Goal: Task Accomplishment & Management: Use online tool/utility

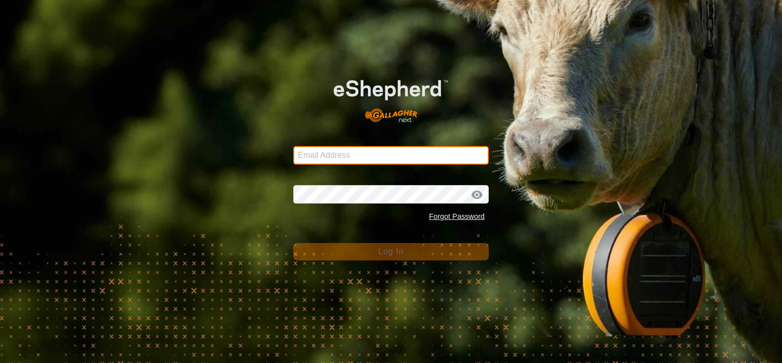
type input "[PERSON_NAME][EMAIL_ADDRESS][DOMAIN_NAME]"
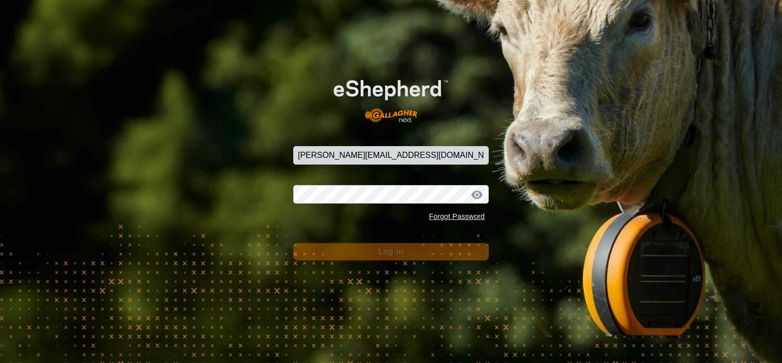
click at [389, 253] on span "Log In" at bounding box center [390, 251] width 25 height 9
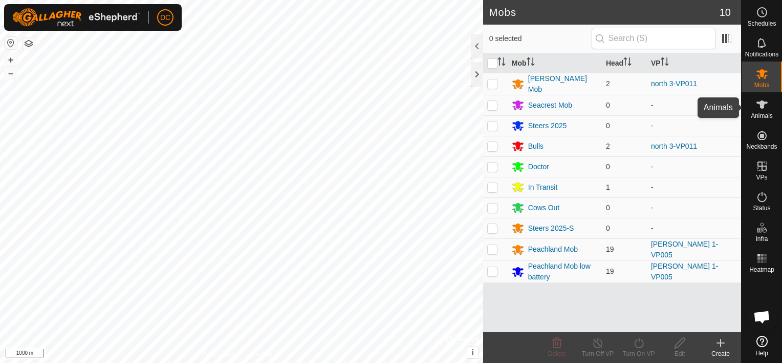
click at [764, 104] on icon at bounding box center [762, 104] width 11 height 8
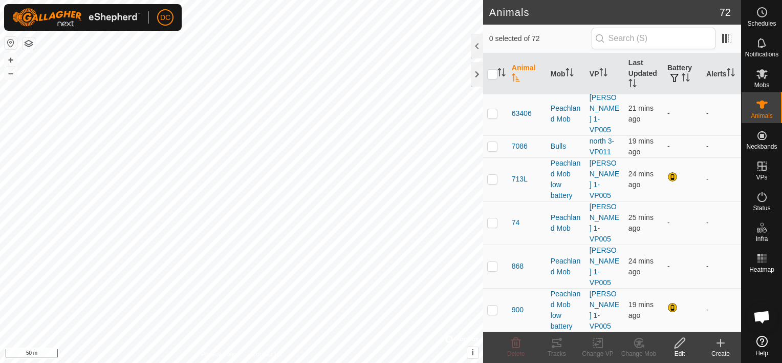
scroll to position [563, 0]
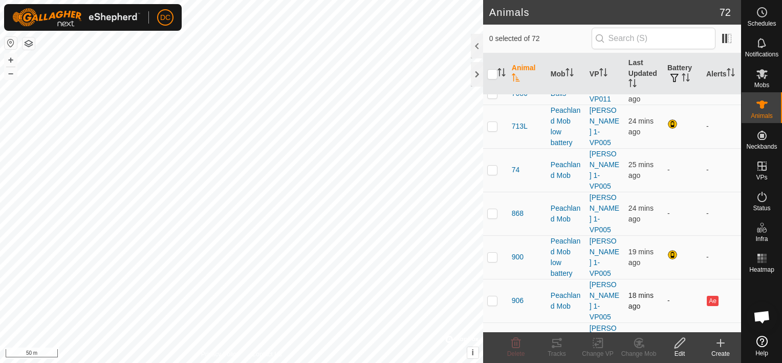
click at [493, 296] on p-checkbox at bounding box center [493, 300] width 10 height 8
checkbox input "true"
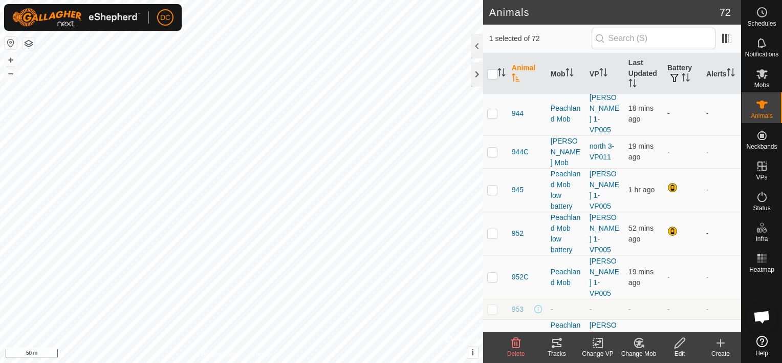
scroll to position [1280, 0]
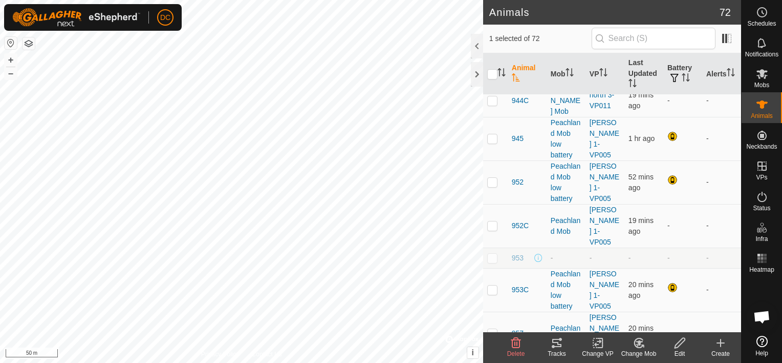
checkbox input "true"
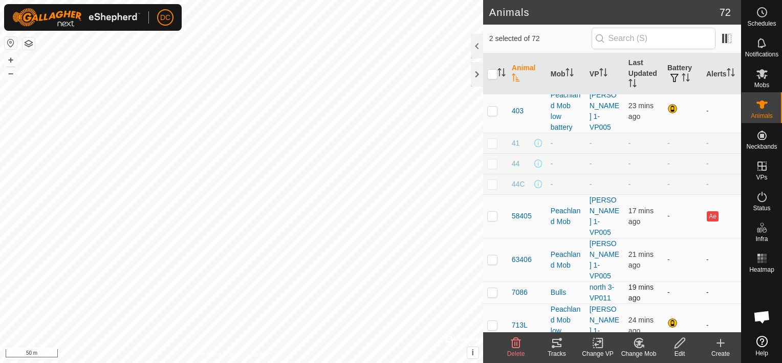
scroll to position [358, 0]
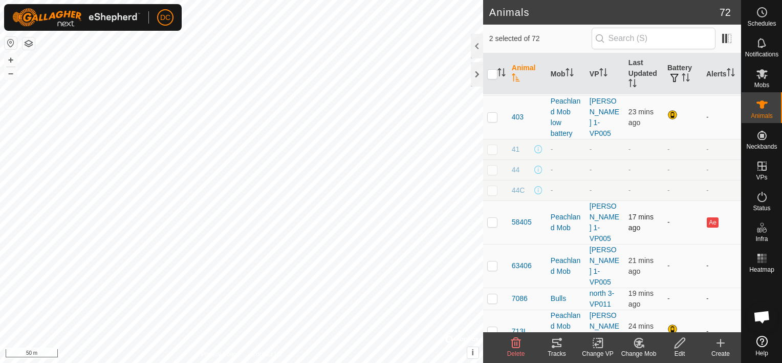
click at [493, 218] on p-checkbox at bounding box center [493, 222] width 10 height 8
checkbox input "true"
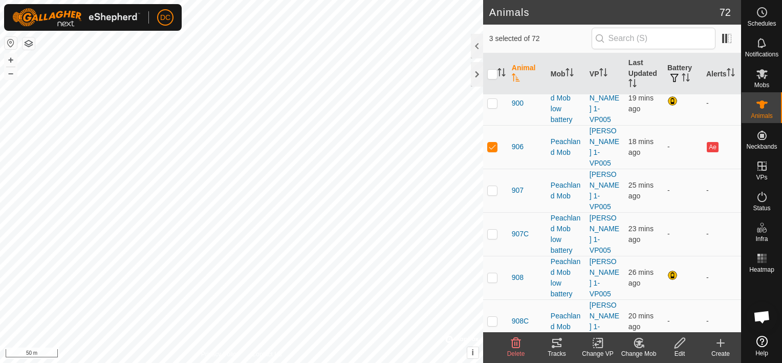
scroll to position [768, 0]
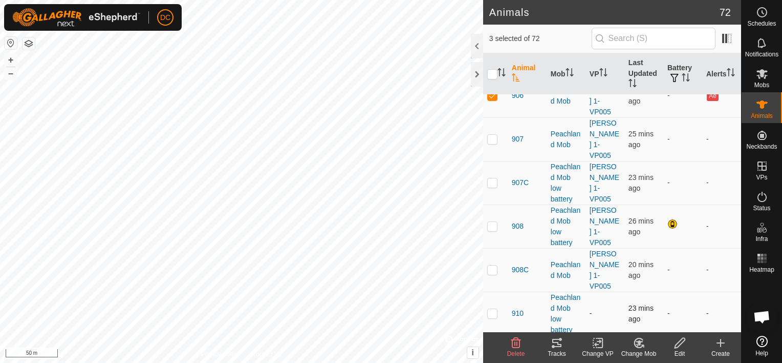
click at [491, 309] on p-checkbox at bounding box center [493, 313] width 10 height 8
checkbox input "true"
click at [558, 342] on icon at bounding box center [557, 343] width 9 height 8
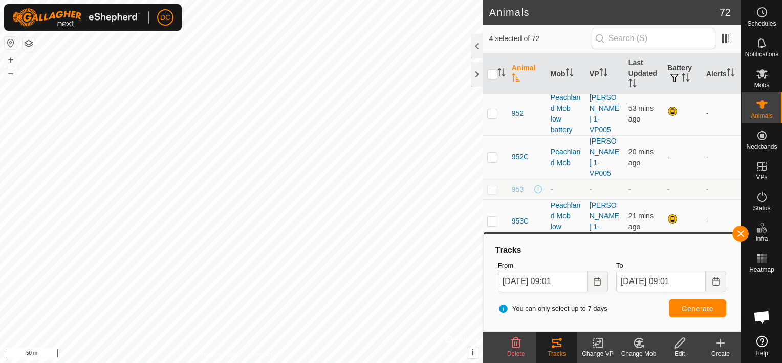
scroll to position [1331, 0]
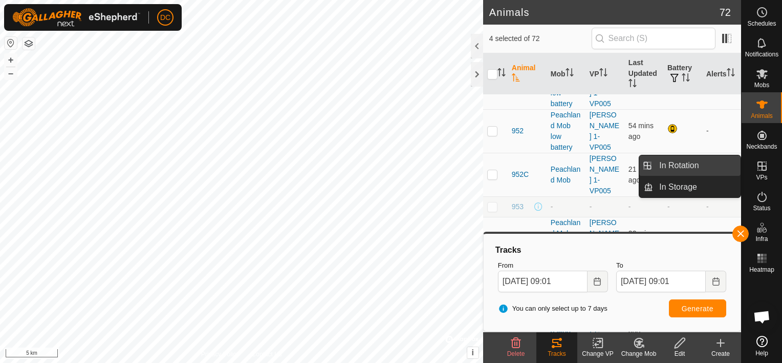
click at [685, 163] on link "In Rotation" at bounding box center [697, 165] width 88 height 20
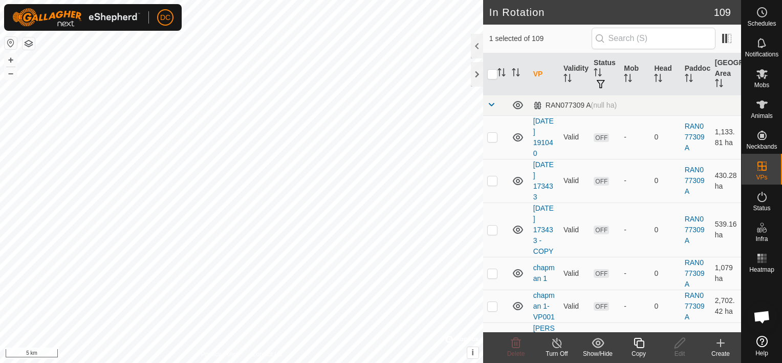
checkbox input "true"
click at [638, 341] on icon at bounding box center [639, 342] width 13 height 12
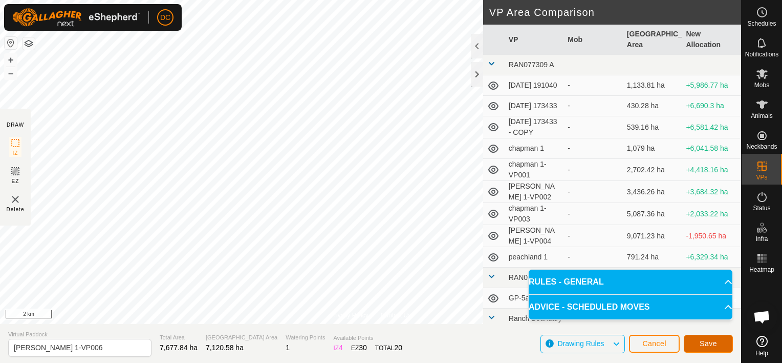
click at [708, 340] on span "Save" at bounding box center [708, 343] width 17 height 8
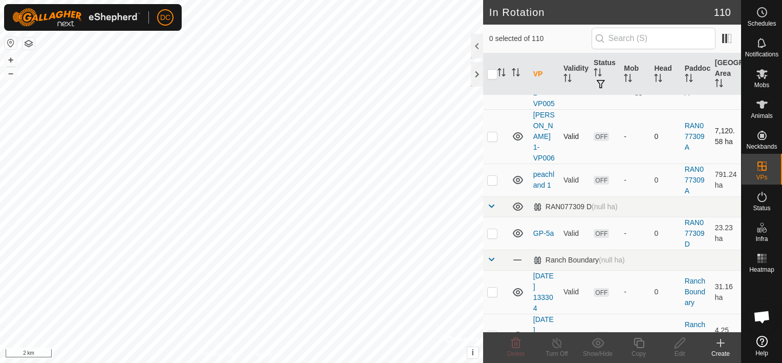
scroll to position [410, 0]
drag, startPoint x: 766, startPoint y: 70, endPoint x: 761, endPoint y: 74, distance: 5.8
click at [766, 70] on icon at bounding box center [762, 74] width 12 height 12
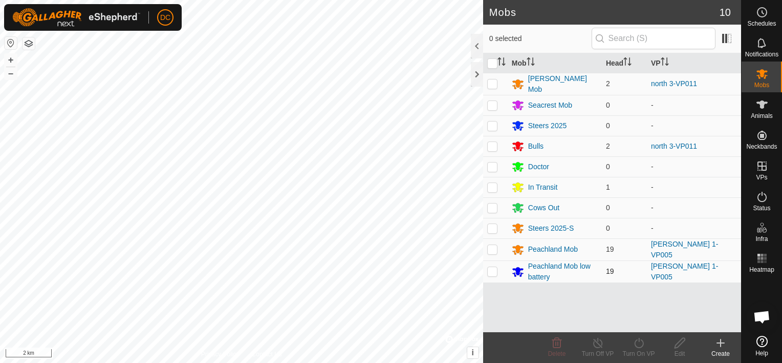
click at [495, 268] on p-checkbox at bounding box center [493, 271] width 10 height 8
checkbox input "true"
click at [489, 246] on p-checkbox at bounding box center [493, 249] width 10 height 8
checkbox input "true"
click at [638, 340] on icon at bounding box center [639, 342] width 13 height 12
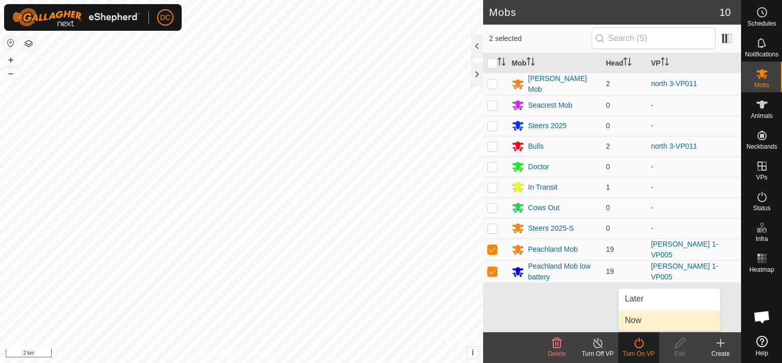
click at [639, 319] on link "Now" at bounding box center [669, 320] width 101 height 20
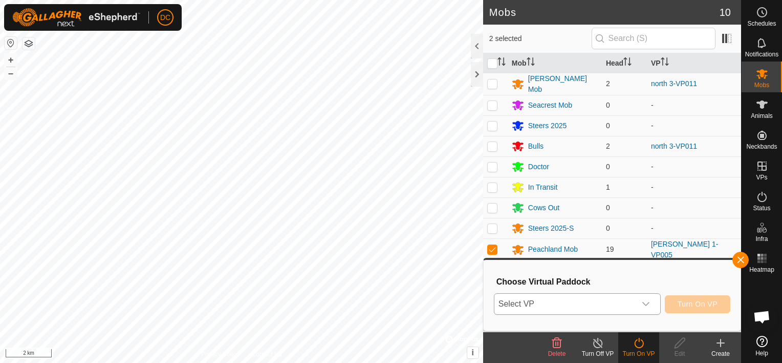
click at [649, 301] on icon "dropdown trigger" at bounding box center [646, 304] width 8 height 8
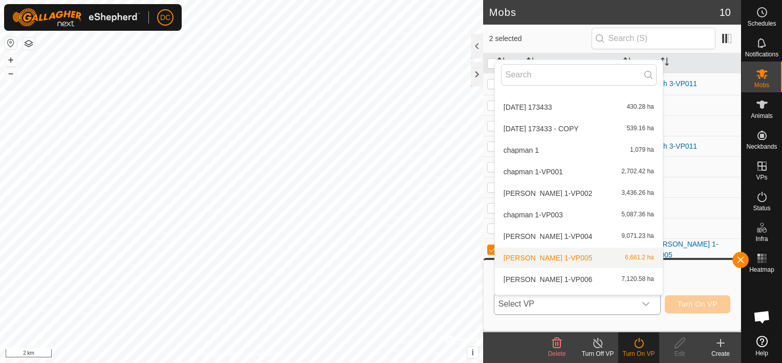
scroll to position [62, 0]
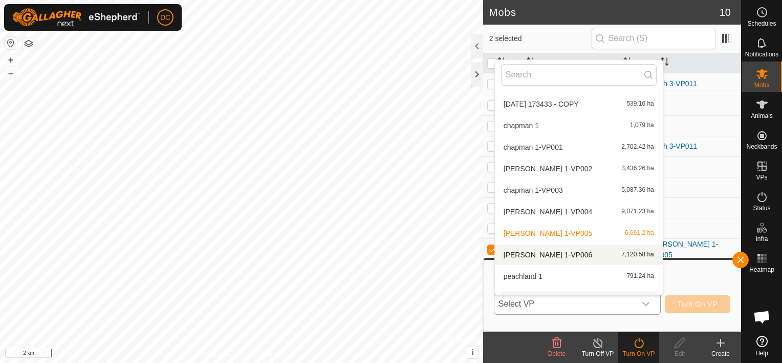
click at [571, 250] on li "[PERSON_NAME] 1-VP006 7,120.58 ha" at bounding box center [579, 254] width 168 height 20
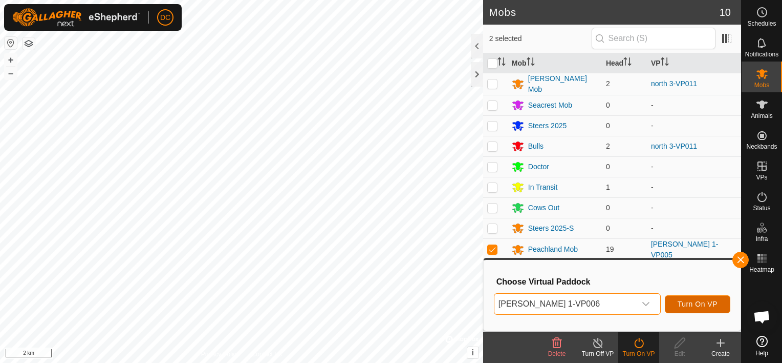
click at [703, 299] on button "Turn On VP" at bounding box center [698, 304] width 66 height 18
